Goal: Task Accomplishment & Management: Use online tool/utility

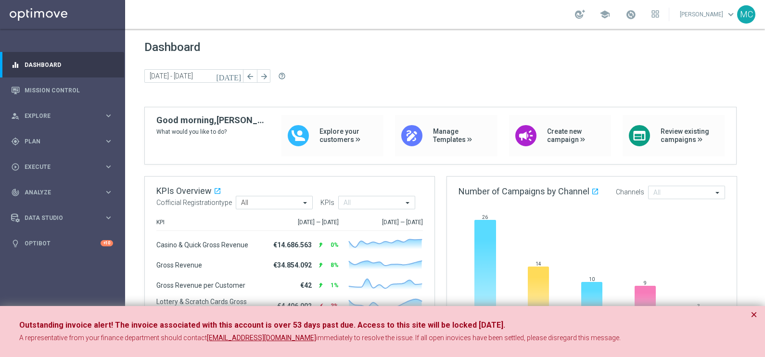
click at [757, 315] on div "Outstanding invoice alert! The invoice associated with this account is over 53 …" at bounding box center [382, 331] width 765 height 51
click at [756, 314] on button "×" at bounding box center [753, 315] width 7 height 12
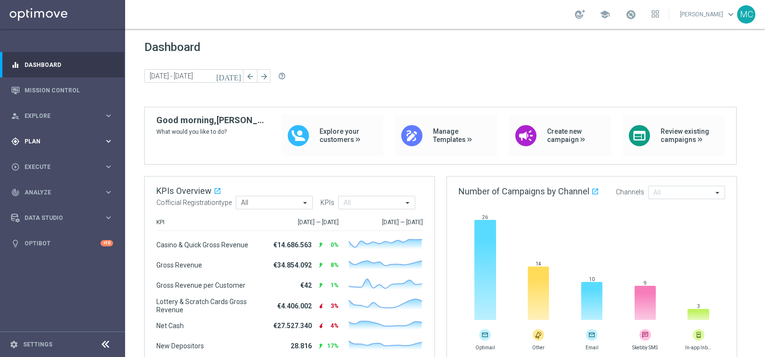
click at [113, 145] on icon "keyboard_arrow_right" at bounding box center [108, 141] width 9 height 9
drag, startPoint x: 106, startPoint y: 190, endPoint x: 98, endPoint y: 189, distance: 8.2
click at [106, 190] on icon "keyboard_arrow_right" at bounding box center [108, 190] width 9 height 9
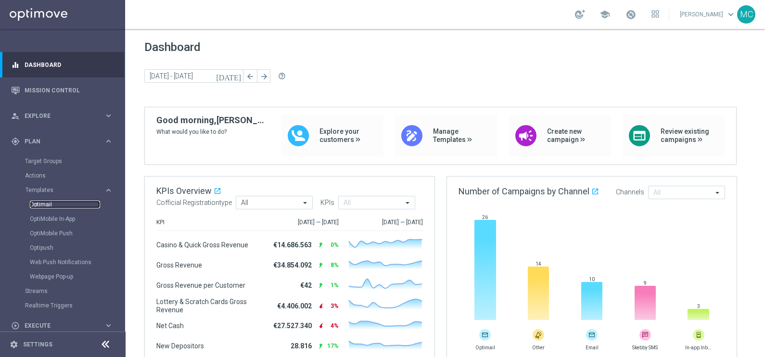
click at [46, 204] on link "Optimail" at bounding box center [65, 205] width 70 height 8
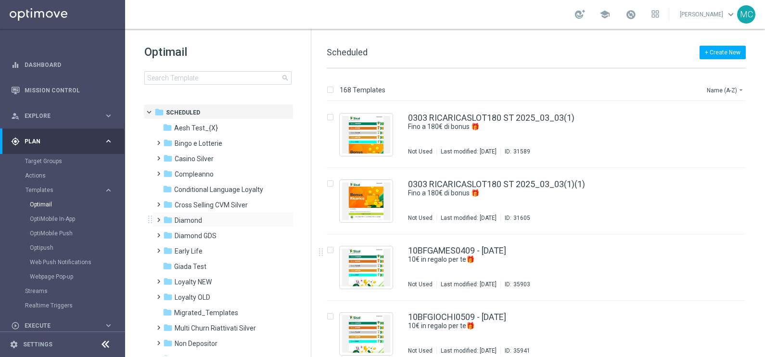
click at [156, 217] on span at bounding box center [156, 216] width 4 height 4
click at [168, 248] on span at bounding box center [166, 246] width 4 height 4
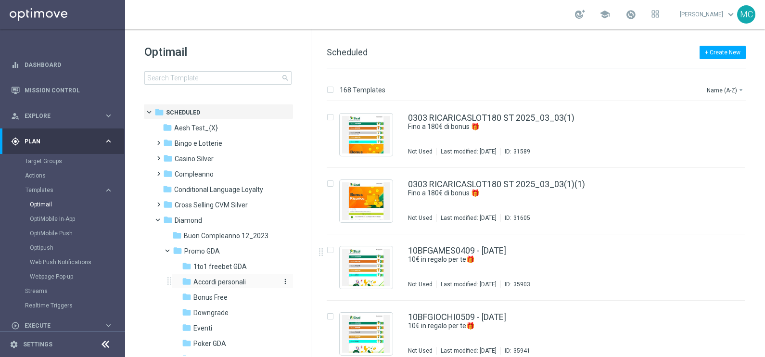
scroll to position [60, 0]
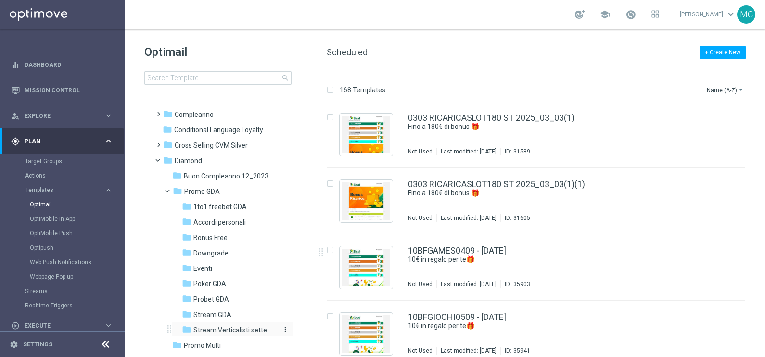
click at [205, 326] on span "Stream Verticalisti settembre 2025" at bounding box center [234, 330] width 83 height 9
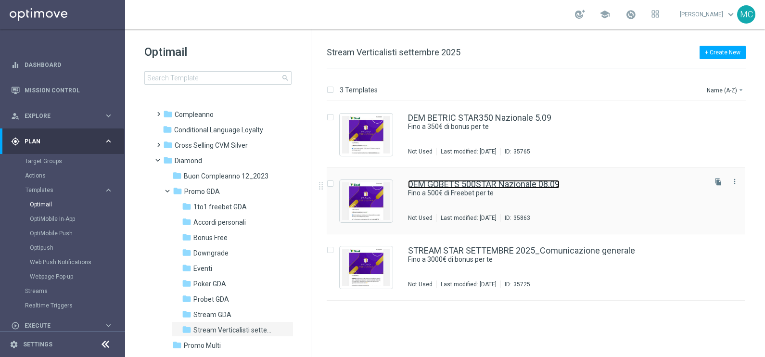
click at [448, 180] on link "DEM GOBETS 500STAR Nazionale 08.09" at bounding box center [483, 184] width 151 height 9
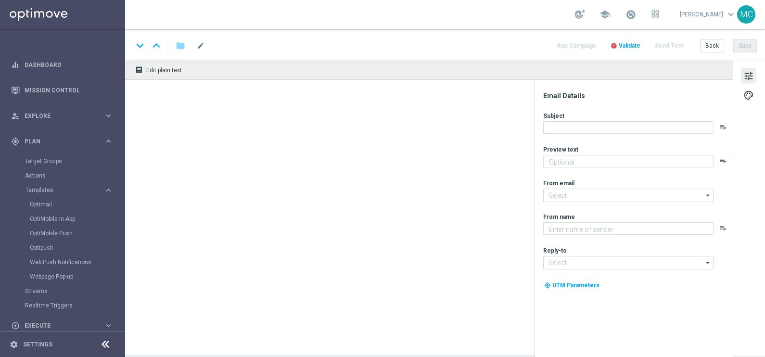
type textarea "🏆 Un mese [PERSON_NAME]. Solo su SISAL."
type textarea "Sisal"
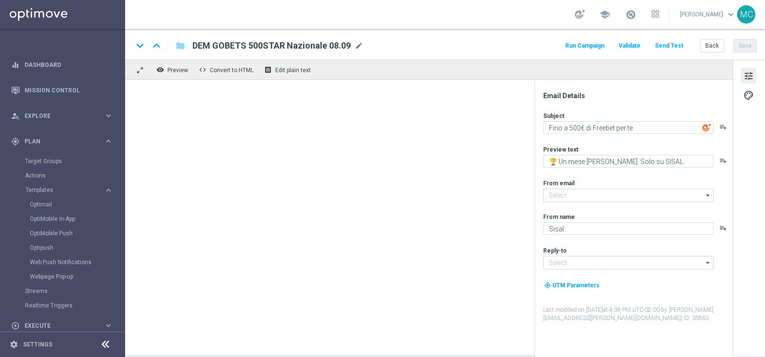
type input "[EMAIL_ADDRESS][DOMAIN_NAME]"
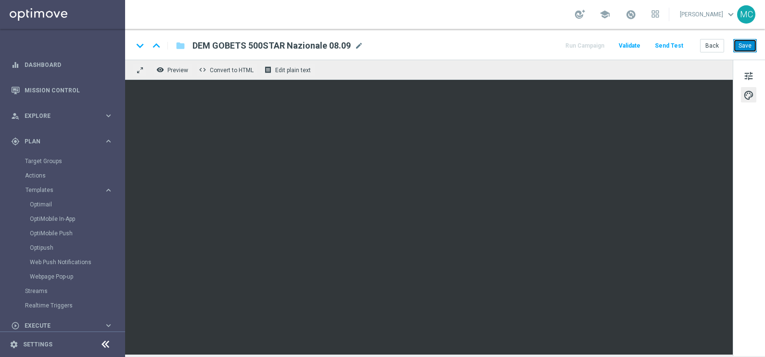
click at [750, 45] on button "Save" at bounding box center [745, 45] width 24 height 13
click at [755, 50] on button "Save" at bounding box center [745, 45] width 24 height 13
